Goal: Information Seeking & Learning: Learn about a topic

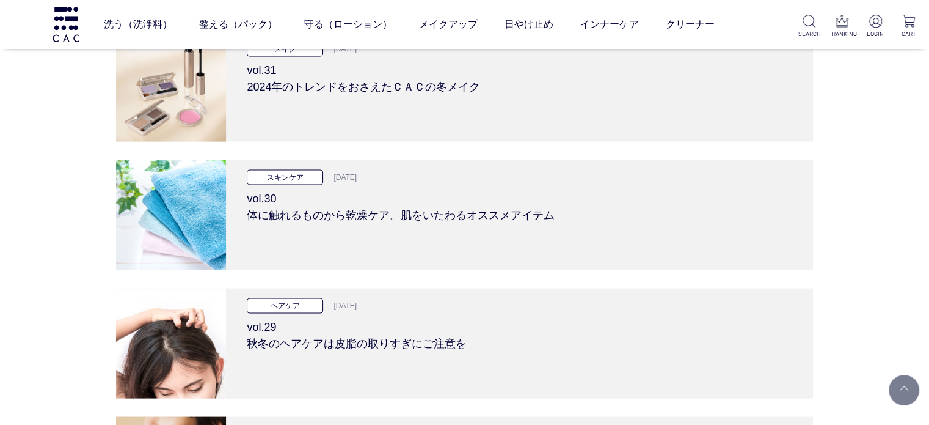
scroll to position [2471, 0]
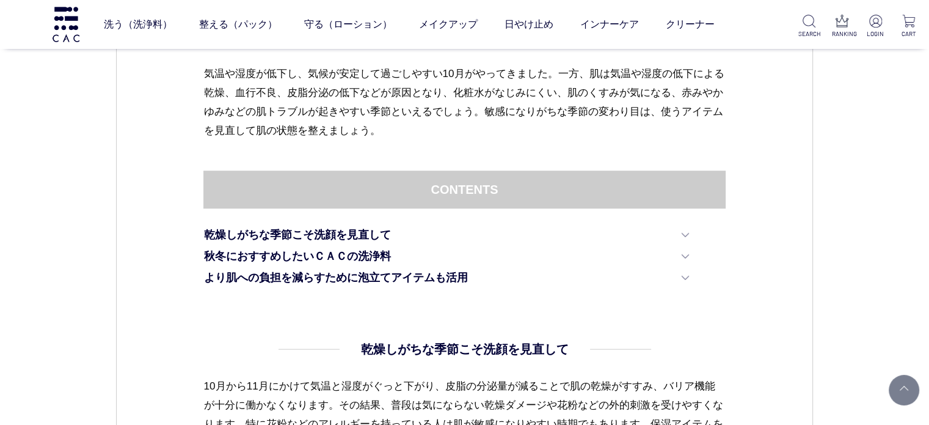
scroll to position [733, 0]
